Goal: Task Accomplishment & Management: Manage account settings

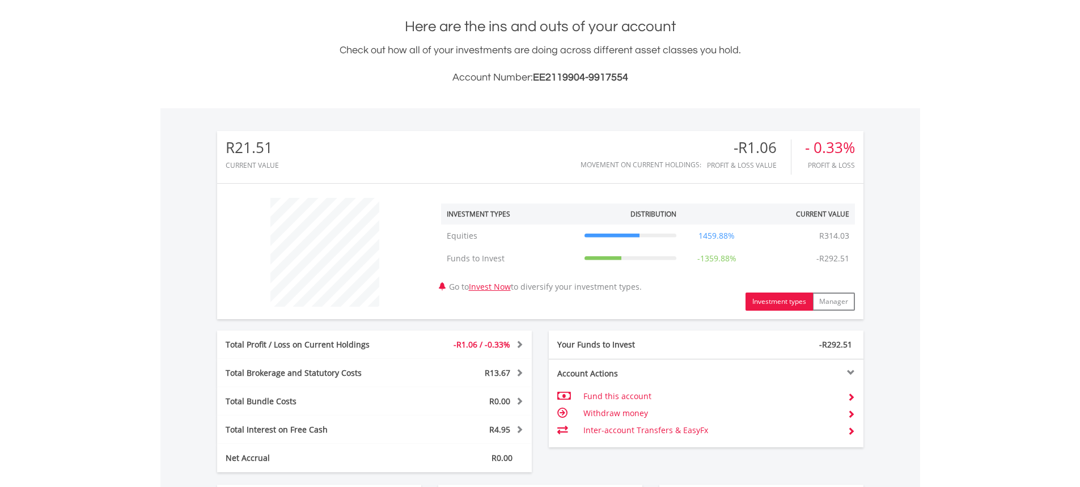
scroll to position [189, 0]
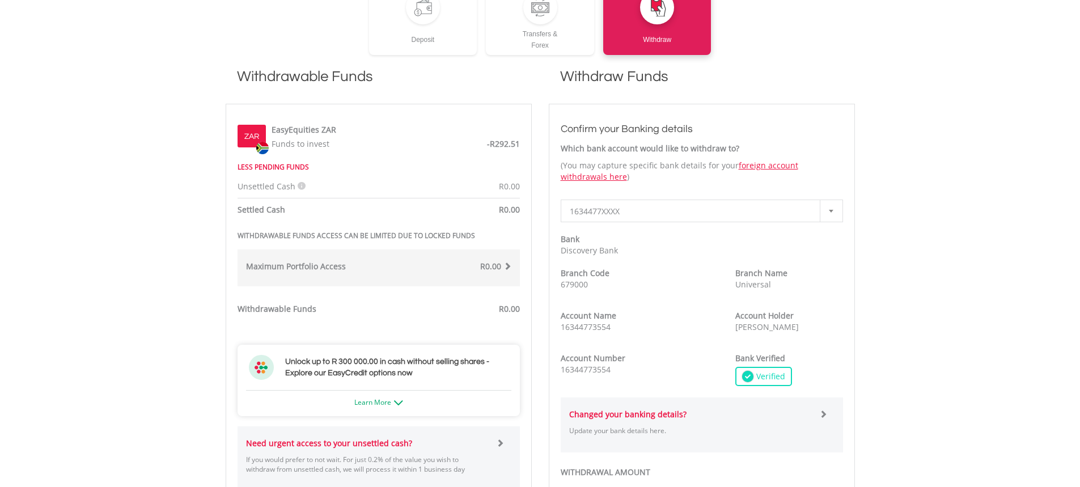
scroll to position [227, 0]
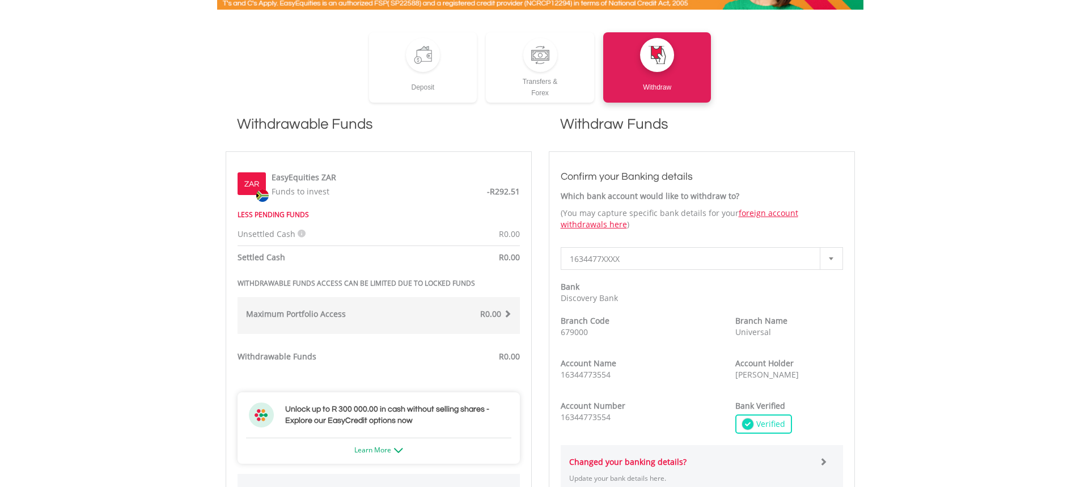
click at [256, 176] on div "ZAR" at bounding box center [251, 183] width 28 height 23
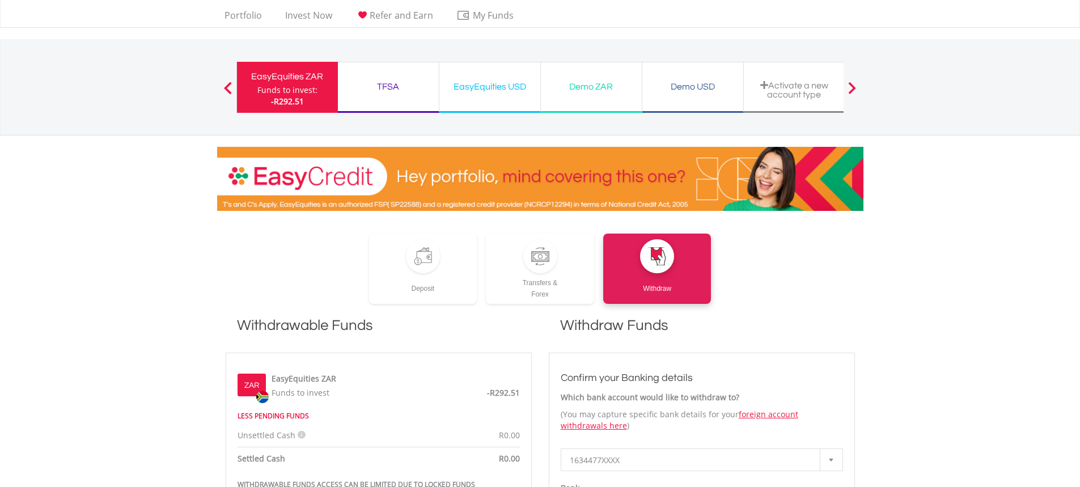
scroll to position [0, 0]
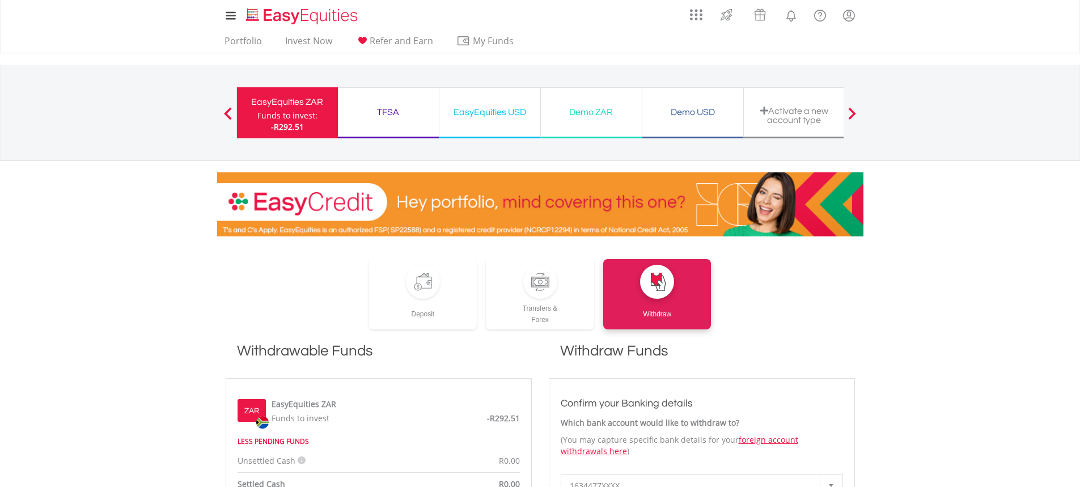
click at [382, 112] on div "TFSA" at bounding box center [388, 112] width 87 height 16
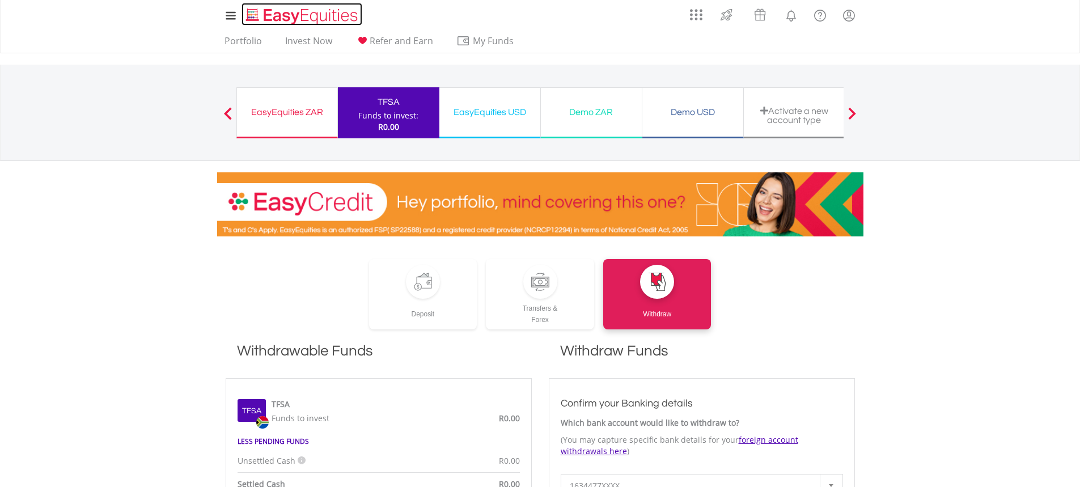
click at [267, 15] on img "Home page" at bounding box center [303, 16] width 118 height 19
